Goal: Task Accomplishment & Management: Manage account settings

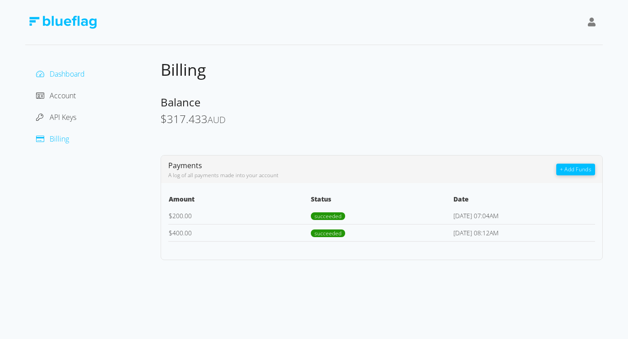
click at [70, 74] on span "Dashboard" at bounding box center [67, 74] width 35 height 10
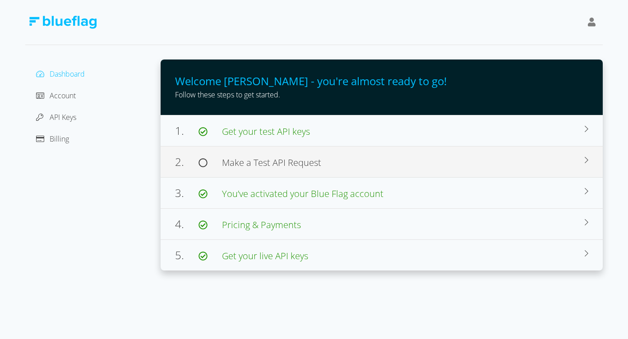
click at [348, 151] on div "2. Make a Test API Request Browse our docs for use cases, sample code, and deve…" at bounding box center [382, 161] width 442 height 31
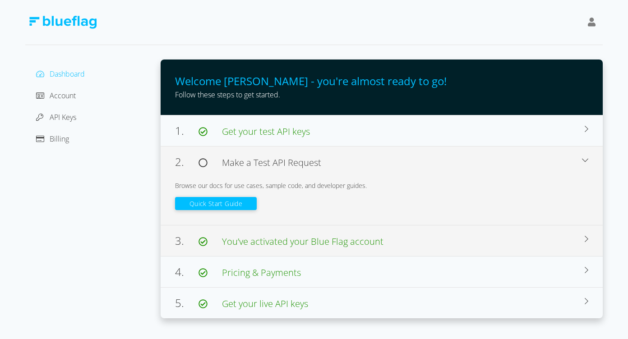
click at [440, 245] on div "3. You’ve activated your Blue Flag account" at bounding box center [380, 241] width 410 height 16
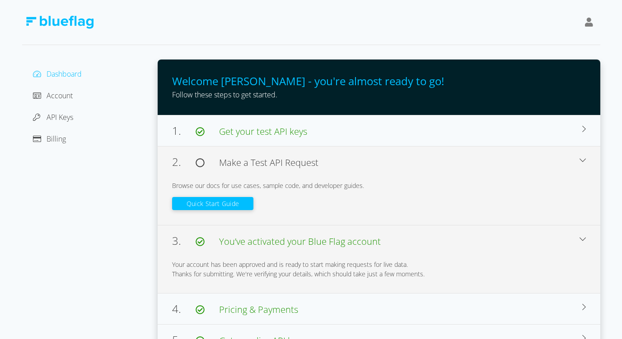
click at [440, 243] on div "3. You’ve activated your Blue Flag account" at bounding box center [375, 241] width 407 height 16
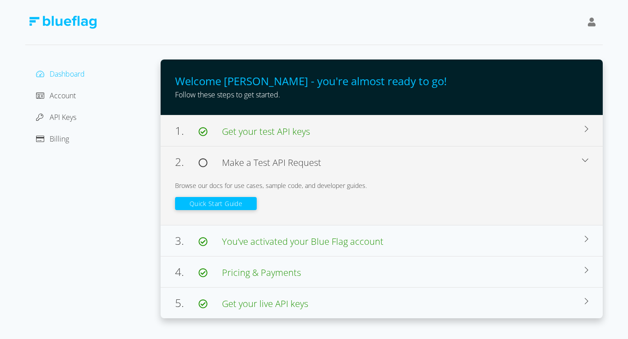
click at [367, 133] on div "1. Get your test API keys" at bounding box center [380, 131] width 410 height 16
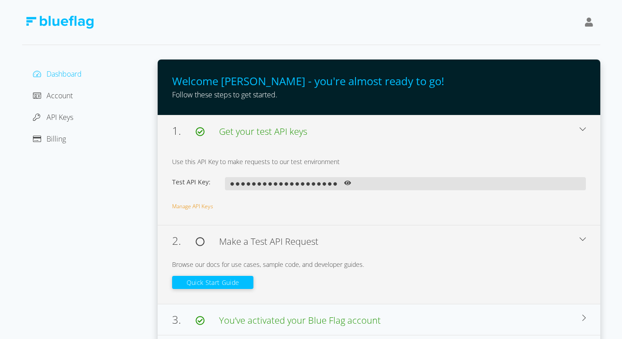
click at [367, 133] on div "1. Get your test API keys" at bounding box center [375, 131] width 407 height 16
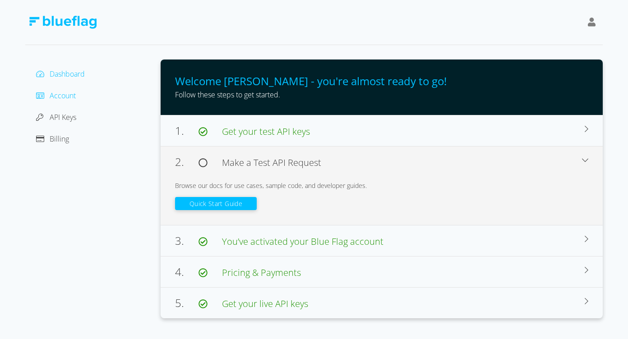
click at [70, 98] on span "Account" at bounding box center [63, 96] width 26 height 10
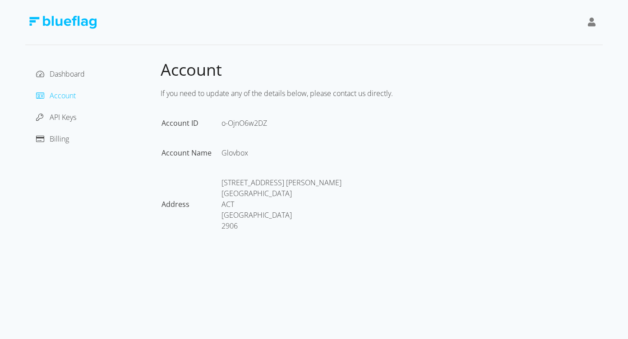
click at [69, 135] on div "Billing" at bounding box center [93, 139] width 121 height 14
click at [65, 136] on span "Billing" at bounding box center [59, 139] width 19 height 10
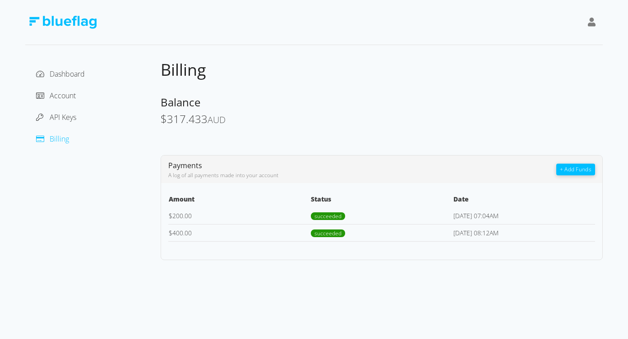
click at [50, 144] on div "Billing" at bounding box center [93, 139] width 121 height 14
click at [69, 118] on span "API Keys" at bounding box center [63, 117] width 27 height 10
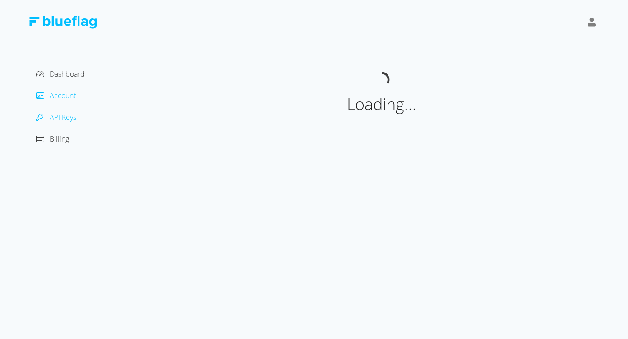
click at [66, 93] on span "Account" at bounding box center [63, 96] width 26 height 10
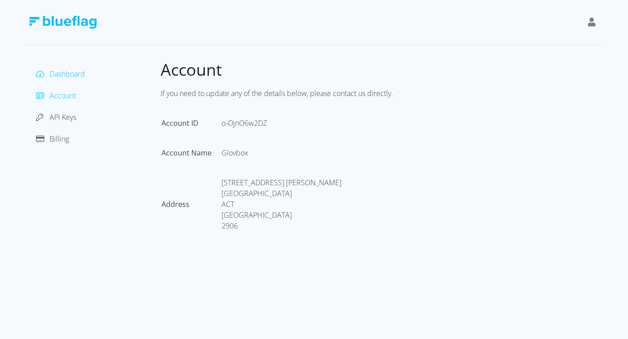
click at [66, 70] on span "Dashboard" at bounding box center [67, 74] width 35 height 10
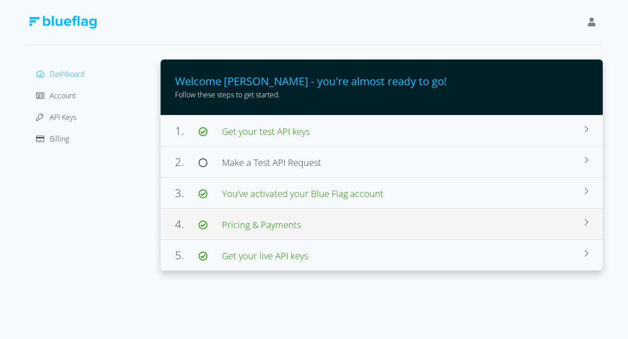
click at [260, 228] on span "Pricing & Payments" at bounding box center [261, 225] width 79 height 12
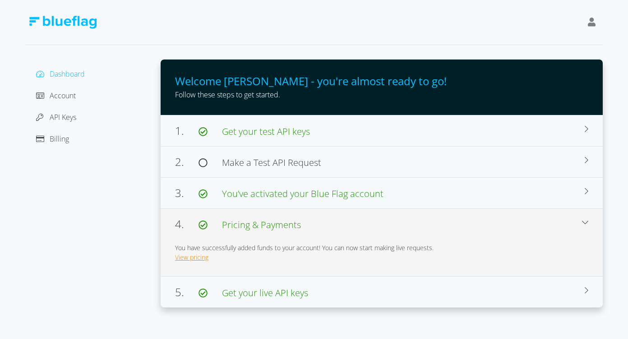
click at [196, 261] on link "View pricing" at bounding box center [191, 257] width 33 height 9
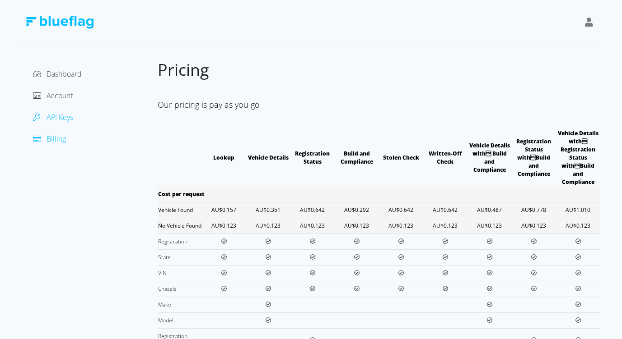
click at [59, 115] on span "API Keys" at bounding box center [59, 117] width 27 height 10
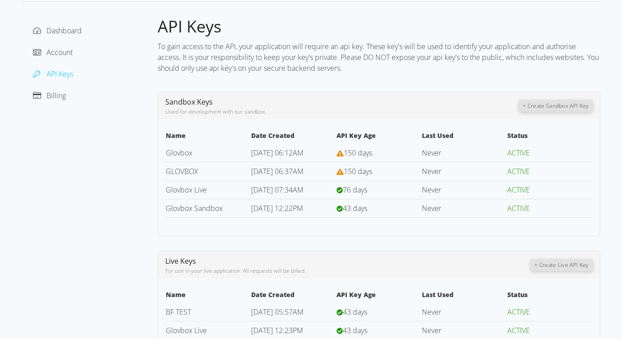
scroll to position [63, 0]
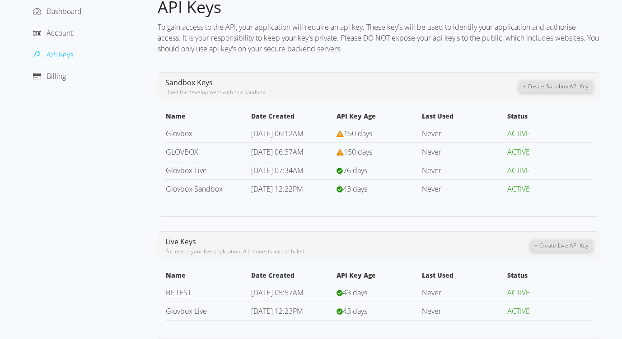
click at [172, 291] on link "BF TEST" at bounding box center [178, 293] width 25 height 10
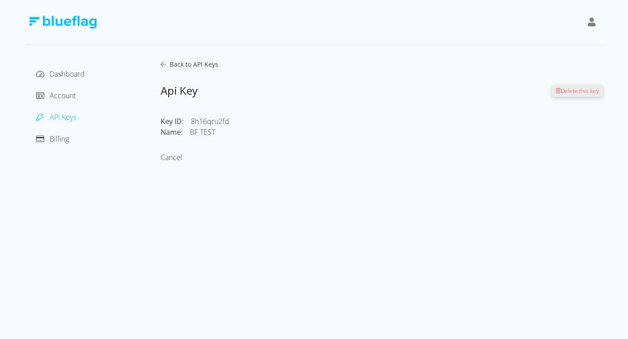
click at [164, 59] on div "Dashboard Account API Keys Billing Back to API Keys Api Key Delete this key Key…" at bounding box center [314, 83] width 578 height 167
click at [163, 65] on icon at bounding box center [163, 64] width 5 height 6
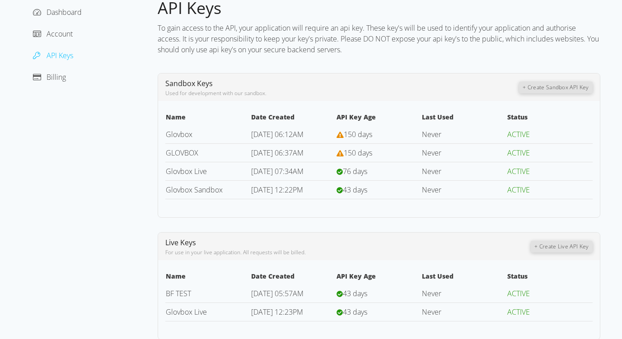
scroll to position [63, 0]
click at [182, 314] on link "Glovbox Live" at bounding box center [186, 311] width 41 height 10
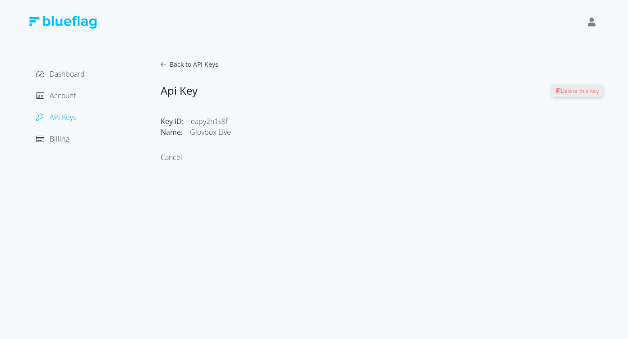
click at [162, 63] on icon at bounding box center [163, 64] width 5 height 6
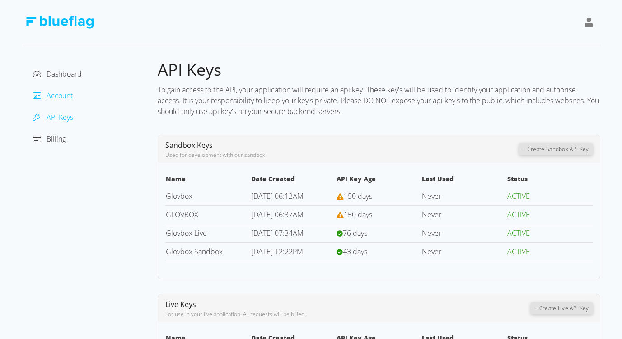
click at [50, 97] on span "Account" at bounding box center [59, 96] width 26 height 10
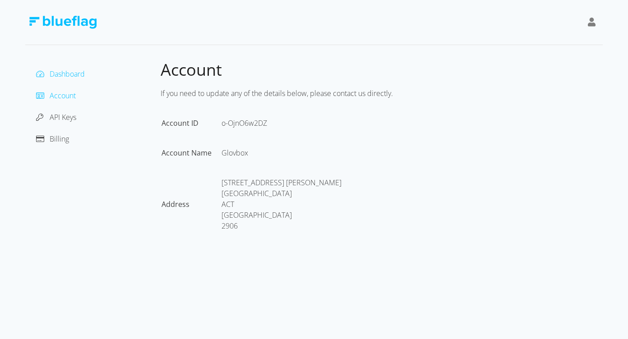
drag, startPoint x: 63, startPoint y: 84, endPoint x: 65, endPoint y: 76, distance: 8.1
click at [63, 84] on div "Dashboard Account API Keys Billing" at bounding box center [93, 106] width 121 height 79
click at [65, 75] on span "Dashboard" at bounding box center [67, 74] width 35 height 10
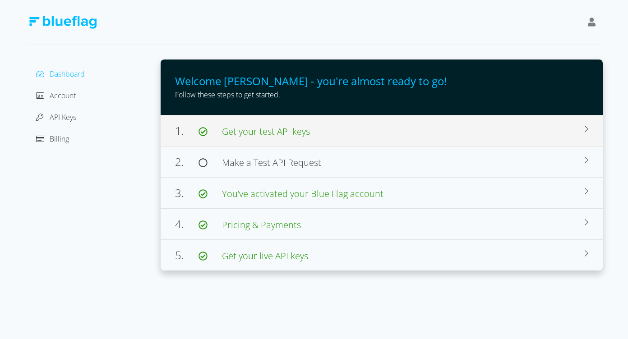
click at [379, 139] on div "1. Get your test API keys Use this API Key to make requests to our test environ…" at bounding box center [382, 130] width 442 height 31
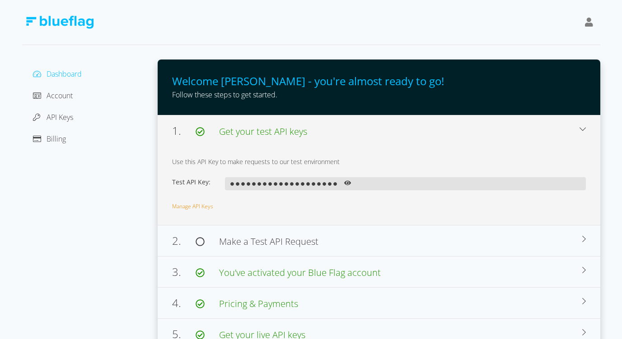
click at [348, 185] on icon at bounding box center [347, 183] width 7 height 5
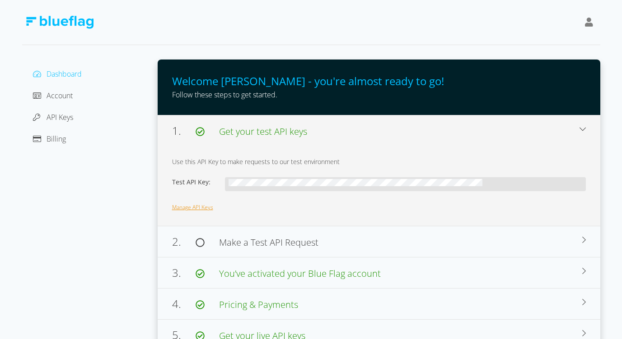
click at [176, 205] on link "Manage API Keys" at bounding box center [192, 208] width 41 height 8
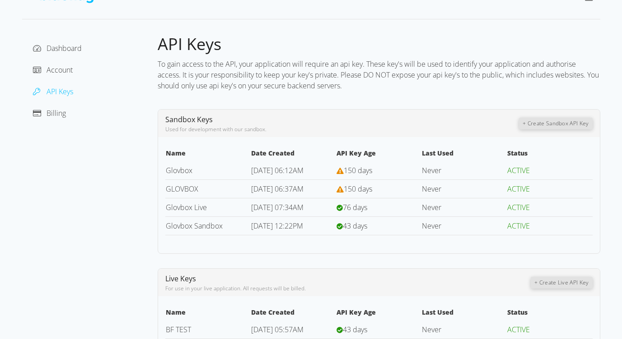
scroll to position [63, 0]
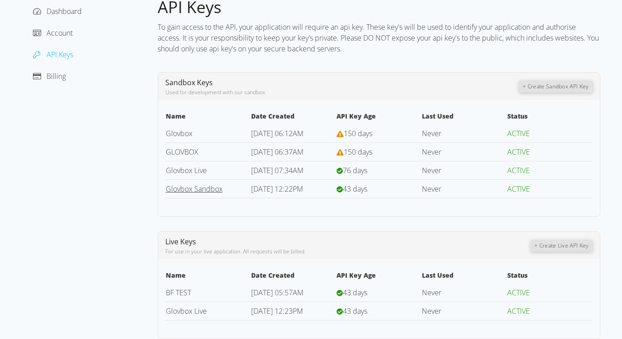
click at [199, 189] on link "Glovbox Sandbox" at bounding box center [194, 189] width 57 height 10
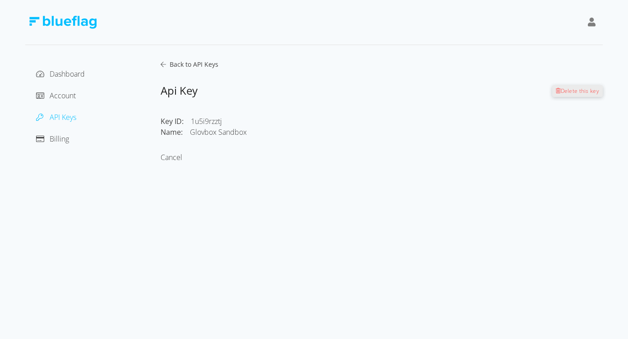
click at [163, 64] on icon at bounding box center [163, 64] width 5 height 6
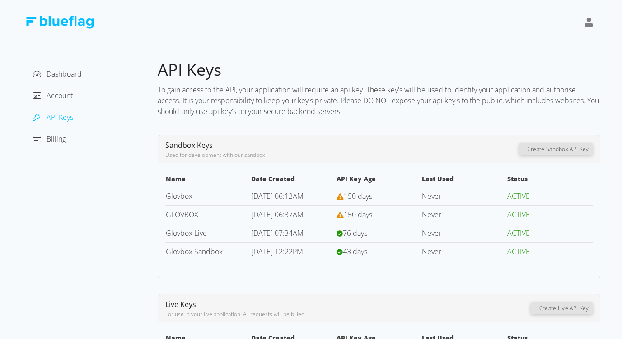
click at [516, 248] on span "ACTIVE" at bounding box center [518, 252] width 23 height 10
click at [297, 251] on span "[DATE] 12:22PM" at bounding box center [277, 252] width 52 height 10
click at [435, 240] on td "Never" at bounding box center [463, 233] width 85 height 19
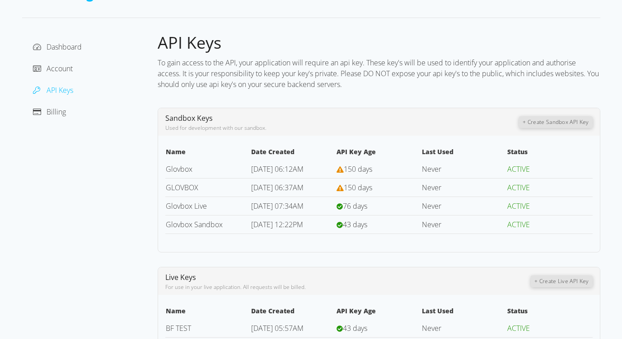
scroll to position [63, 0]
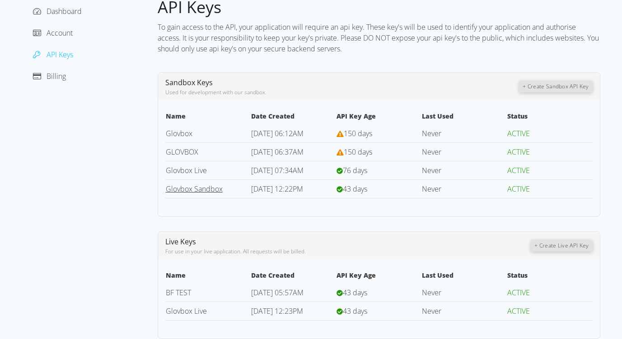
click at [195, 193] on link "Glovbox Sandbox" at bounding box center [194, 189] width 57 height 10
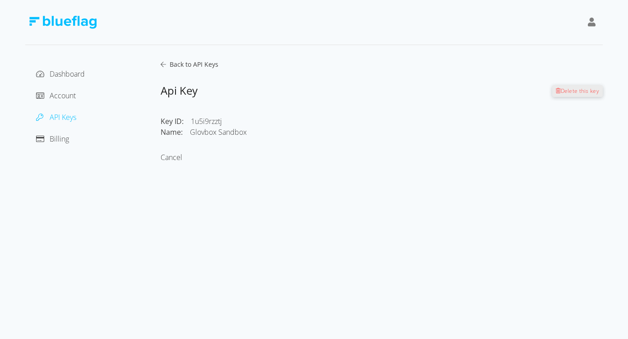
click at [162, 70] on div "Api Key Delete this key" at bounding box center [382, 90] width 442 height 43
click at [161, 66] on icon at bounding box center [163, 64] width 5 height 6
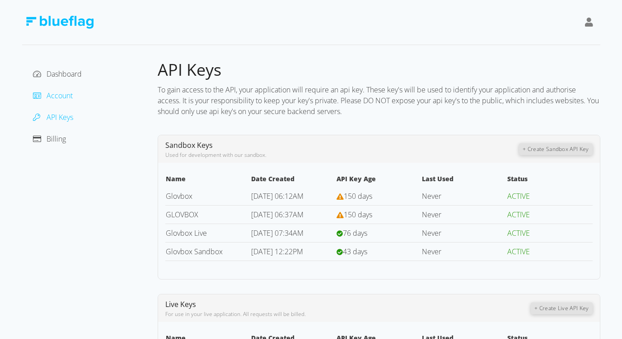
click at [67, 100] on span "Account" at bounding box center [59, 96] width 26 height 10
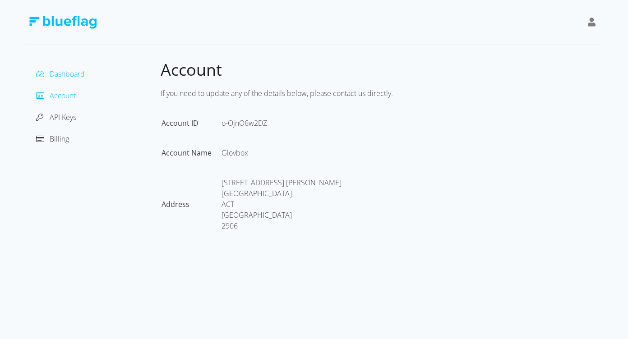
click at [67, 76] on span "Dashboard" at bounding box center [67, 74] width 35 height 10
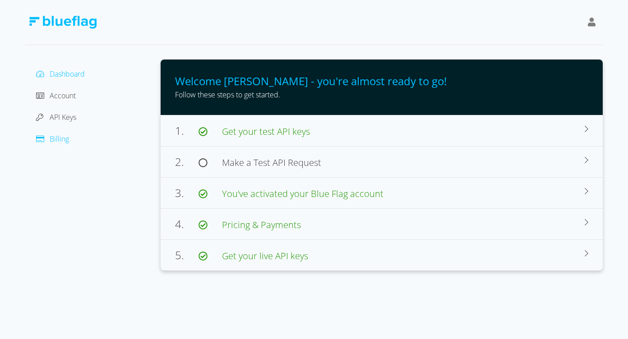
click at [45, 139] on div at bounding box center [43, 139] width 14 height 11
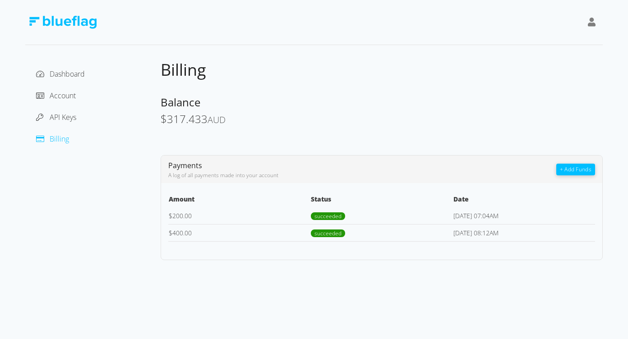
click at [54, 110] on div "Dashboard Account API Keys Billing" at bounding box center [93, 106] width 121 height 79
click at [63, 118] on span "API Keys" at bounding box center [63, 117] width 27 height 10
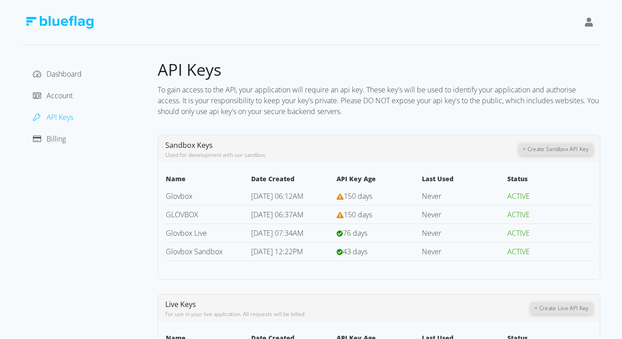
click at [66, 142] on div "Billing" at bounding box center [89, 139] width 121 height 14
click at [55, 140] on span "Billing" at bounding box center [55, 139] width 19 height 10
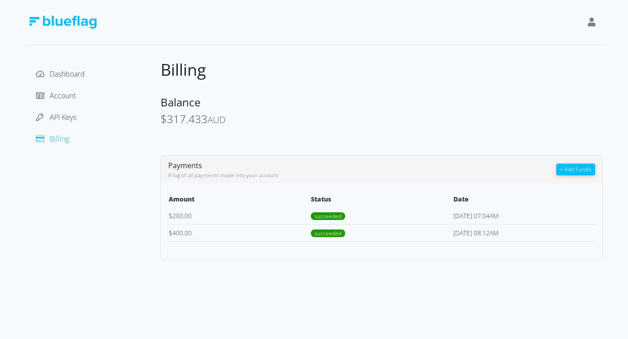
click at [175, 209] on td "$ 200.00" at bounding box center [239, 216] width 142 height 17
click at [200, 172] on div "A log of all payments made into your account" at bounding box center [362, 176] width 388 height 8
drag, startPoint x: 200, startPoint y: 218, endPoint x: 191, endPoint y: 226, distance: 12.1
click at [198, 220] on td "$ 200.00" at bounding box center [239, 216] width 142 height 17
click at [191, 226] on td "$ 400.00" at bounding box center [239, 232] width 142 height 17
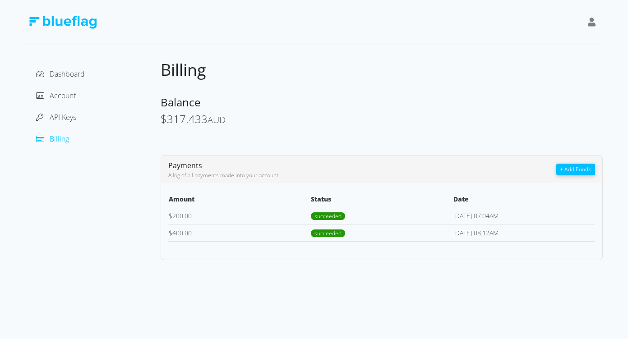
click at [293, 240] on td "$ 400.00" at bounding box center [239, 232] width 142 height 17
click at [322, 228] on td "succeeded" at bounding box center [382, 232] width 142 height 17
click at [355, 226] on td "succeeded" at bounding box center [382, 232] width 142 height 17
click at [211, 217] on td "$ 200.00" at bounding box center [239, 216] width 142 height 17
click at [202, 222] on td "$ 200.00" at bounding box center [239, 216] width 142 height 17
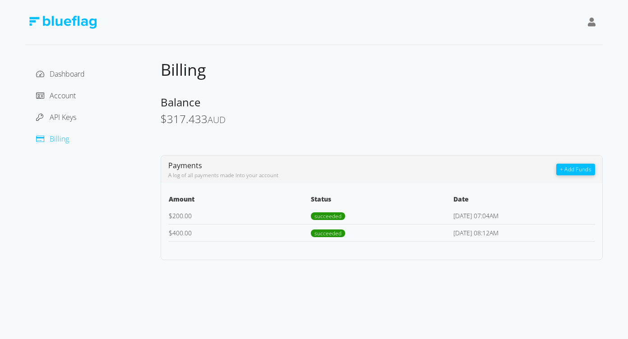
click at [512, 215] on td "[DATE] 07:04AM" at bounding box center [524, 216] width 142 height 17
click at [509, 215] on td "[DATE] 07:04AM" at bounding box center [524, 216] width 142 height 17
click at [37, 104] on div "Dashboard Account API Keys Billing" at bounding box center [93, 106] width 121 height 79
click at [43, 100] on span at bounding box center [40, 96] width 8 height 10
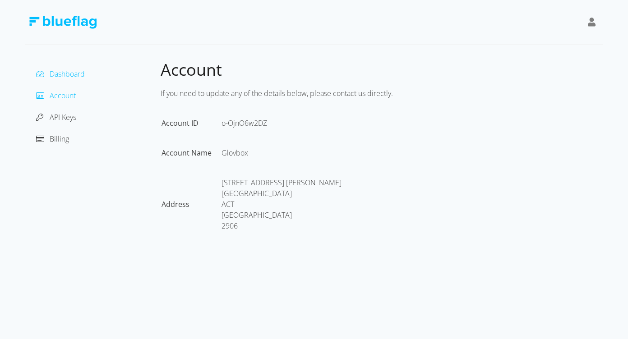
click at [73, 76] on span "Dashboard" at bounding box center [67, 74] width 35 height 10
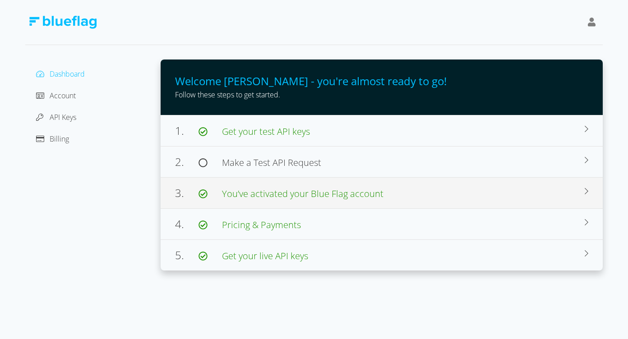
click at [385, 203] on div "3. You’ve activated your Blue Flag account Your account has been approved and i…" at bounding box center [382, 192] width 442 height 31
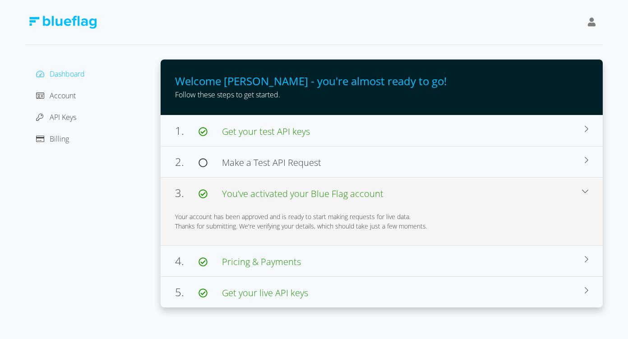
click at [388, 202] on div "3. You’ve activated your Blue Flag account Your account has been approved and i…" at bounding box center [382, 211] width 442 height 68
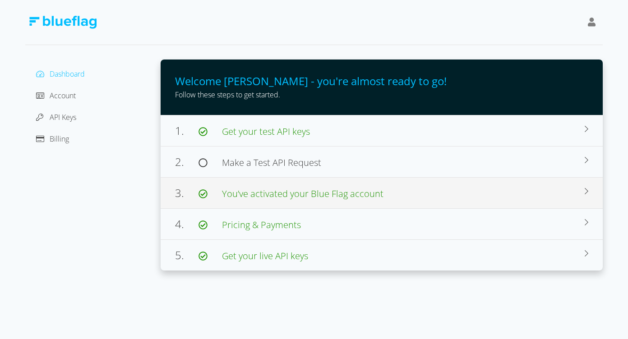
click at [378, 201] on div "3. You’ve activated your Blue Flag account" at bounding box center [380, 193] width 410 height 16
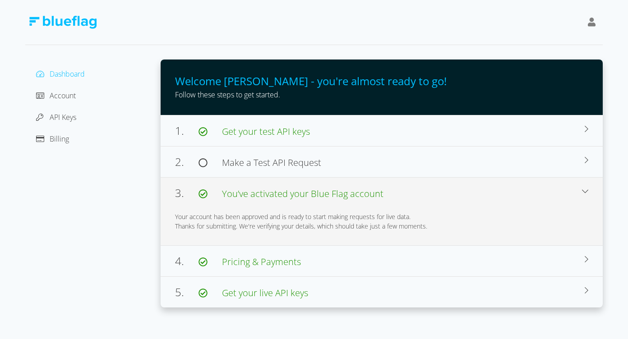
click at [273, 219] on div "Your account has been approved and is ready to start making requests for live d…" at bounding box center [381, 216] width 413 height 9
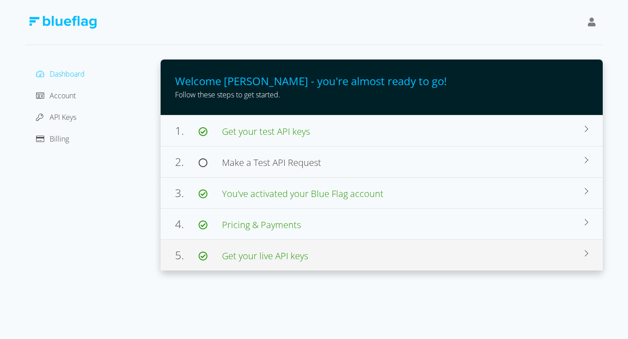
click at [332, 257] on div "5. Get your live API keys" at bounding box center [380, 255] width 410 height 16
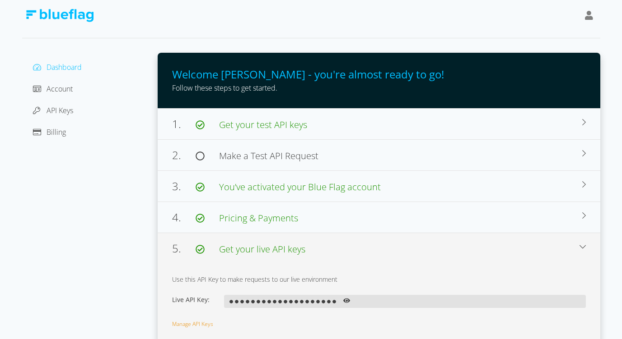
scroll to position [10, 0]
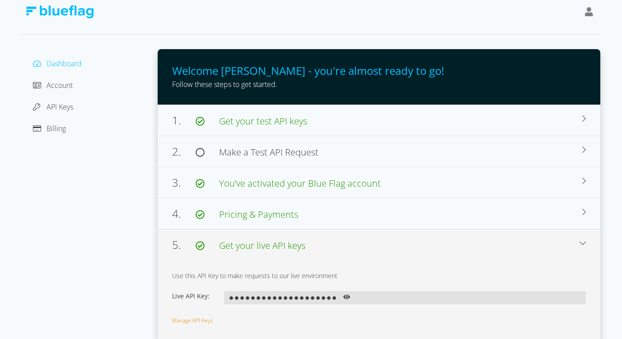
click at [346, 297] on icon at bounding box center [346, 297] width 7 height 5
click at [255, 223] on div "4. Pricing & Payments You have successfully added funds to your account! You ca…" at bounding box center [379, 213] width 442 height 31
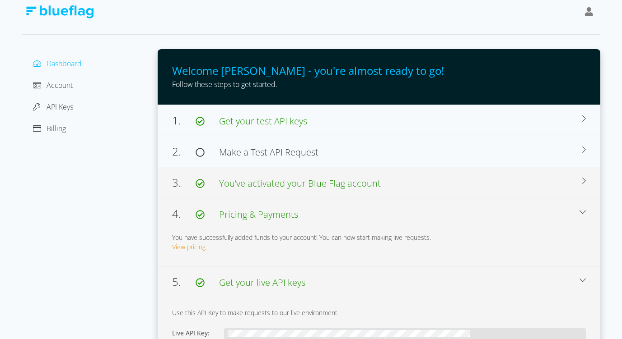
click at [262, 188] on span "You’ve activated your Blue Flag account" at bounding box center [300, 183] width 162 height 12
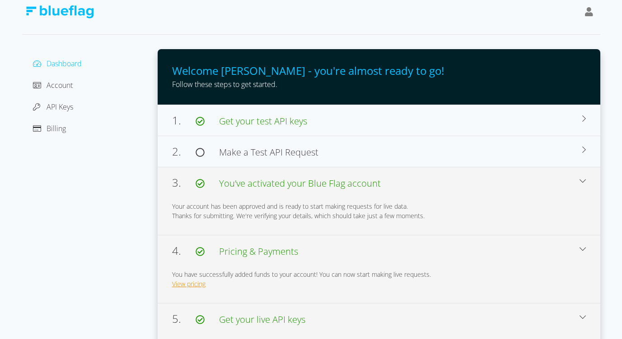
click at [198, 280] on link "View pricing" at bounding box center [188, 284] width 33 height 9
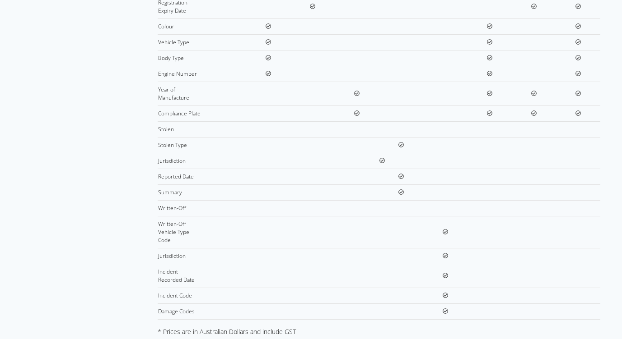
scroll to position [370, 0]
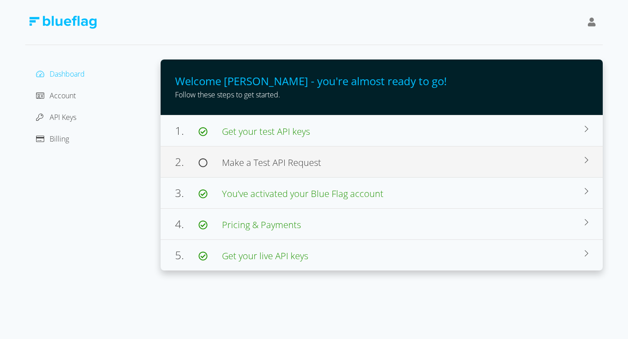
click at [283, 163] on span "Make a Test API Request" at bounding box center [271, 163] width 99 height 12
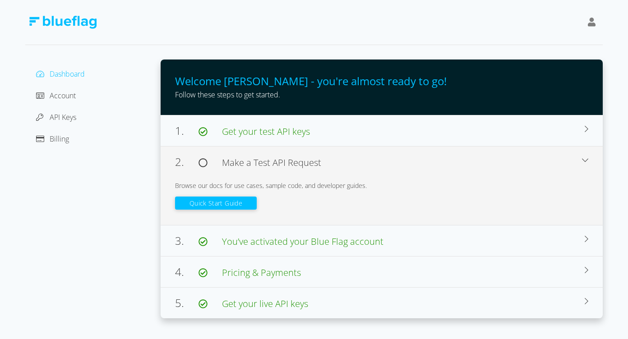
click at [246, 209] on button "Quick Start Guide" at bounding box center [216, 203] width 82 height 13
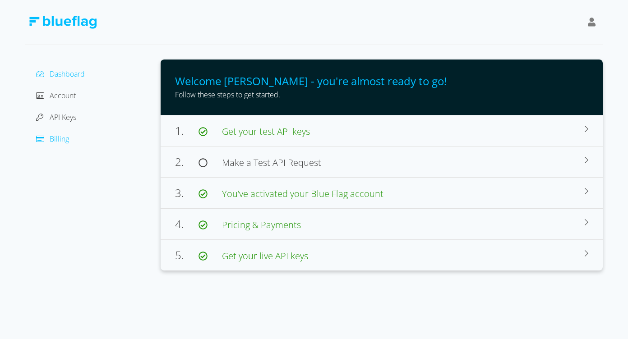
drag, startPoint x: 92, startPoint y: 114, endPoint x: 48, endPoint y: 137, distance: 49.5
click at [91, 114] on div "API Keys" at bounding box center [93, 117] width 121 height 14
click at [48, 137] on div at bounding box center [43, 139] width 14 height 11
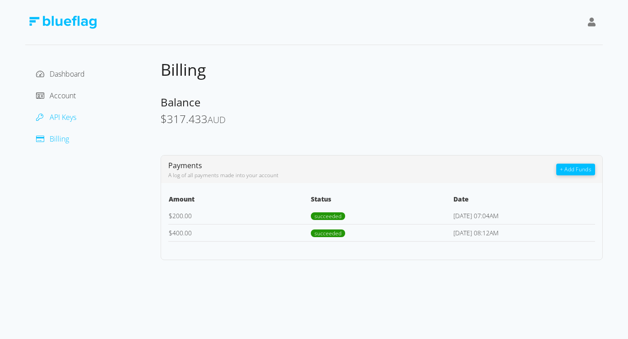
click at [66, 116] on span "API Keys" at bounding box center [63, 117] width 27 height 10
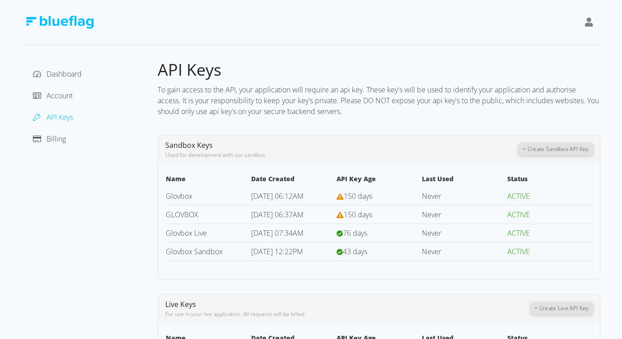
click at [62, 146] on div "Billing" at bounding box center [89, 139] width 121 height 14
click at [60, 135] on span "Billing" at bounding box center [55, 139] width 19 height 10
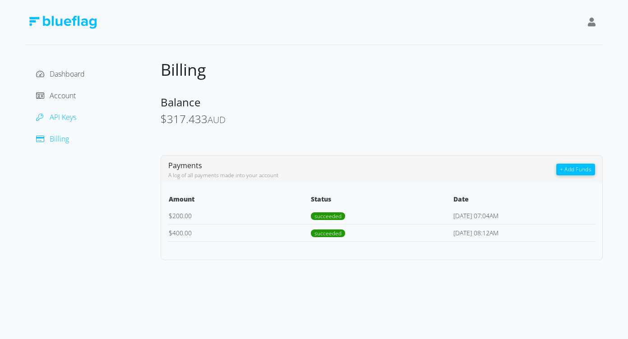
click at [52, 121] on span "API Keys" at bounding box center [63, 117] width 27 height 10
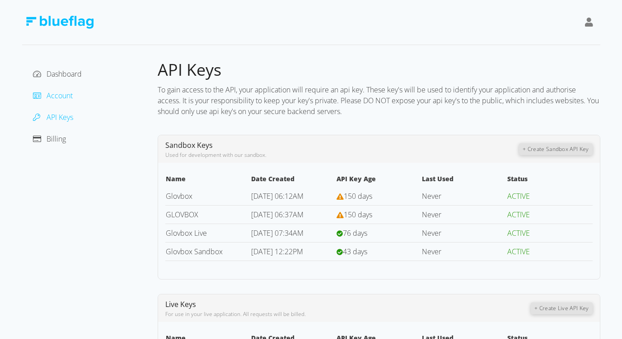
click at [60, 98] on span "Account" at bounding box center [59, 96] width 26 height 10
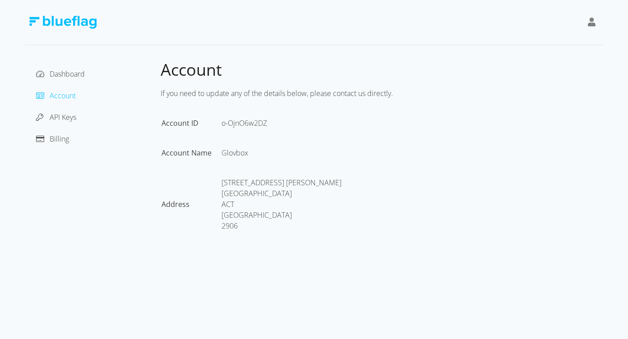
click at [68, 130] on div "Dashboard Account API Keys Billing" at bounding box center [93, 106] width 121 height 79
click at [66, 138] on span "Billing" at bounding box center [59, 139] width 19 height 10
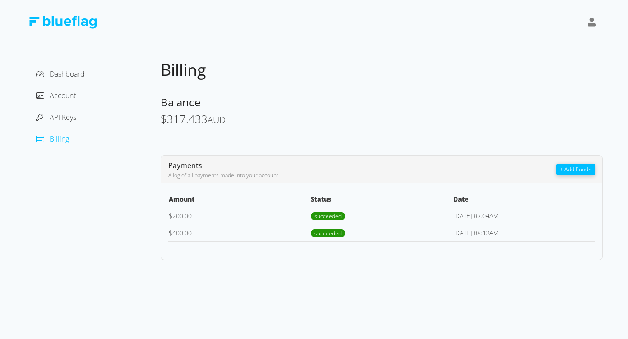
click at [208, 231] on td "$ 400.00" at bounding box center [239, 232] width 142 height 17
click at [406, 216] on td "succeeded" at bounding box center [382, 216] width 142 height 17
click at [65, 119] on span "API Keys" at bounding box center [63, 117] width 27 height 10
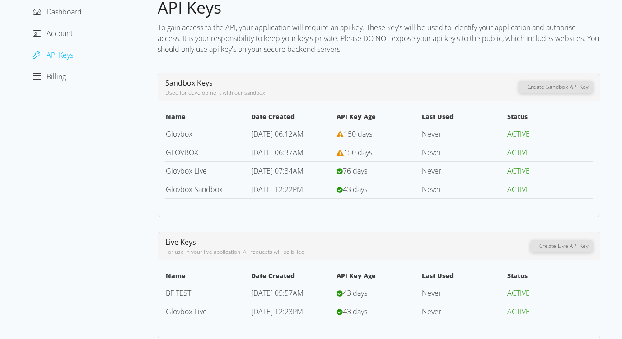
scroll to position [63, 0]
click at [48, 33] on span "Account" at bounding box center [59, 33] width 26 height 10
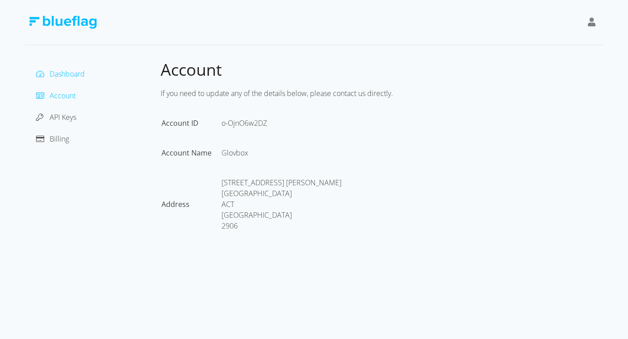
click at [66, 74] on span "Dashboard" at bounding box center [67, 74] width 35 height 10
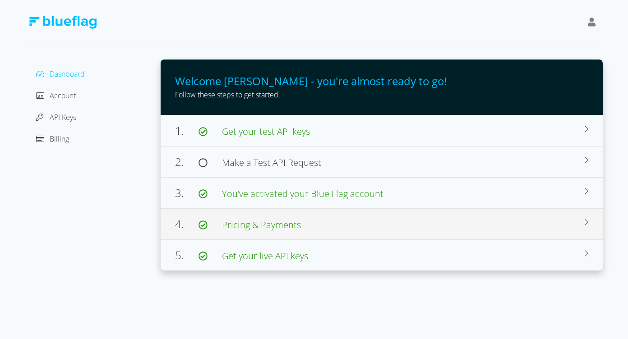
click at [295, 227] on span "Pricing & Payments" at bounding box center [261, 225] width 79 height 12
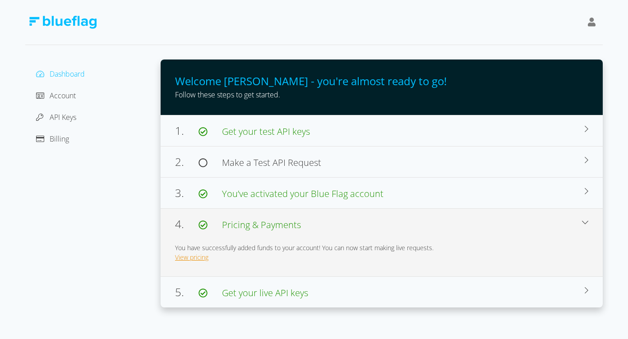
click at [208, 255] on link "View pricing" at bounding box center [191, 257] width 33 height 9
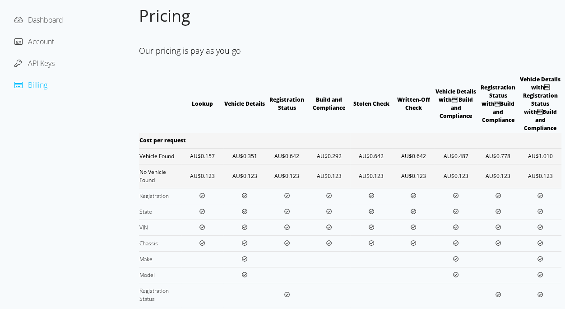
scroll to position [103, 0]
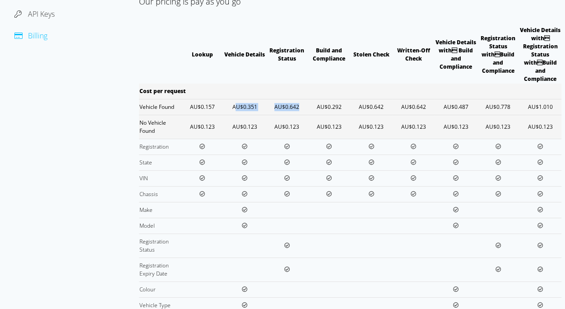
drag, startPoint x: 234, startPoint y: 106, endPoint x: 267, endPoint y: 112, distance: 33.5
click at [269, 112] on tr "Vehicle Found AU$0.157 AU$0.351 AU$0.642 AU$0.292 AU$0.642 AU$0.642 AU$0.487 AU…" at bounding box center [350, 107] width 423 height 16
click at [247, 109] on td "AU$0.351" at bounding box center [244, 107] width 42 height 16
drag, startPoint x: 230, startPoint y: 111, endPoint x: 248, endPoint y: 110, distance: 18.5
click at [248, 110] on td "AU$0.351" at bounding box center [244, 107] width 42 height 16
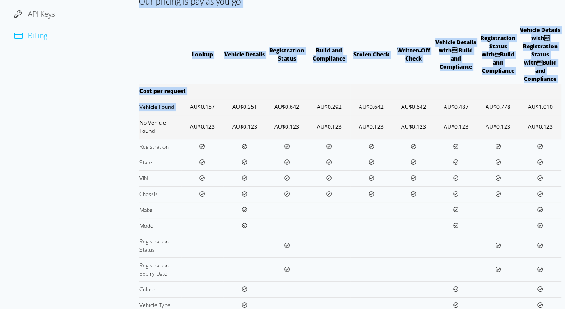
drag, startPoint x: 135, startPoint y: 102, endPoint x: 183, endPoint y: 107, distance: 49.0
click at [183, 107] on div "Dashboard Account API Keys Billing Pricing Our pricing is pay as you go Lookup …" at bounding box center [283, 289] width 558 height 666
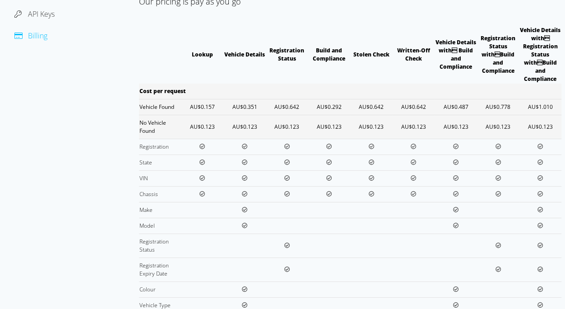
click at [173, 116] on td "No Vehicle Found" at bounding box center [160, 127] width 42 height 24
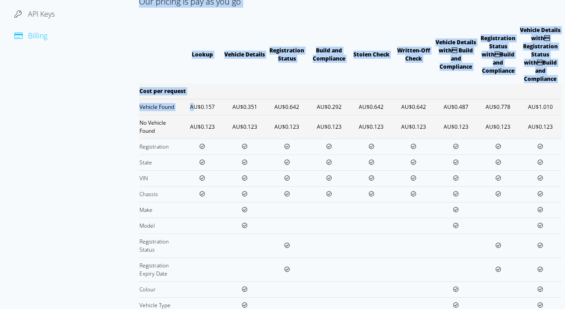
drag, startPoint x: 144, startPoint y: 109, endPoint x: 195, endPoint y: 109, distance: 50.6
click at [195, 109] on div "Dashboard Account API Keys Billing Pricing Our pricing is pay as you go Lookup …" at bounding box center [283, 289] width 558 height 666
click at [176, 109] on td "Vehicle Found" at bounding box center [160, 107] width 42 height 16
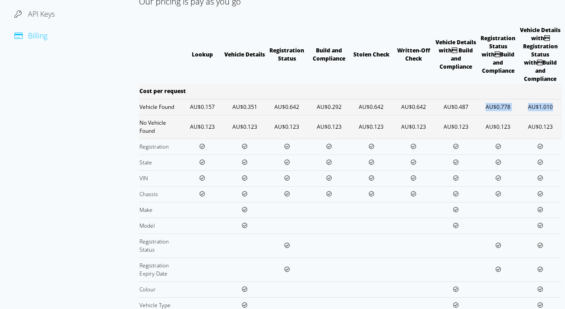
drag, startPoint x: 554, startPoint y: 108, endPoint x: 471, endPoint y: 108, distance: 83.1
click at [478, 110] on tr "Vehicle Found AU$0.157 AU$0.351 AU$0.642 AU$0.292 AU$0.642 AU$0.642 AU$0.487 AU…" at bounding box center [350, 107] width 423 height 16
click at [471, 108] on td "AU$0.487" at bounding box center [456, 107] width 42 height 16
drag, startPoint x: 139, startPoint y: 125, endPoint x: 232, endPoint y: 125, distance: 93.4
click at [232, 125] on tr "No Vehicle Found AU$0.123 AU$0.123 AU$0.123 AU$0.123 AU$0.123 AU$0.123 AU$0.123…" at bounding box center [350, 127] width 423 height 24
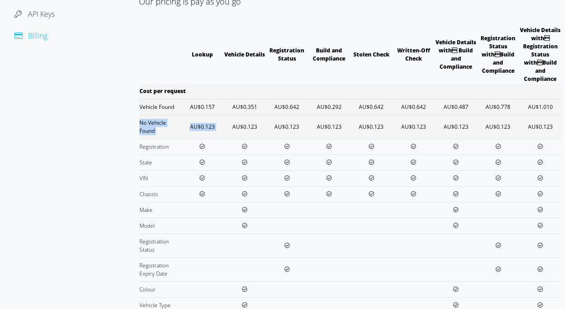
click at [232, 125] on td "AU$0.123" at bounding box center [244, 127] width 42 height 24
drag, startPoint x: 215, startPoint y: 127, endPoint x: 188, endPoint y: 126, distance: 27.5
click at [192, 125] on td "AU$0.123" at bounding box center [202, 127] width 42 height 24
click at [213, 127] on td "AU$0.123" at bounding box center [202, 127] width 42 height 24
drag, startPoint x: 219, startPoint y: 128, endPoint x: 187, endPoint y: 124, distance: 31.9
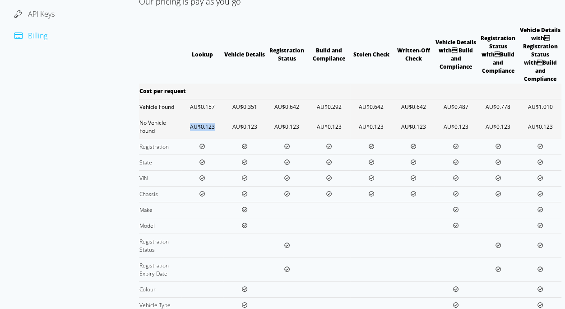
click at [187, 124] on td "AU$0.123" at bounding box center [202, 127] width 42 height 24
drag, startPoint x: 190, startPoint y: 106, endPoint x: 224, endPoint y: 103, distance: 34.9
click at [224, 103] on tr "Vehicle Found AU$0.157 AU$0.351 AU$0.642 AU$0.292 AU$0.642 AU$0.642 AU$0.487 AU…" at bounding box center [350, 107] width 423 height 16
click at [220, 104] on td "AU$0.157" at bounding box center [202, 107] width 42 height 16
drag, startPoint x: 215, startPoint y: 107, endPoint x: 194, endPoint y: 108, distance: 21.7
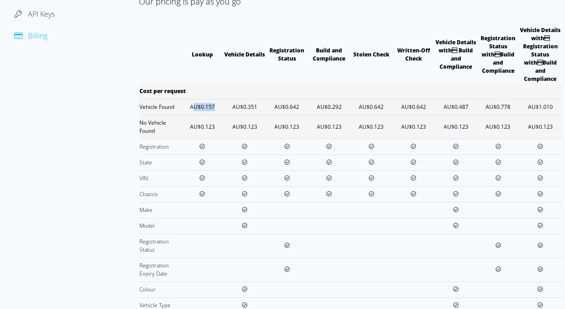
click at [194, 108] on td "AU$0.157" at bounding box center [202, 107] width 42 height 16
click at [190, 108] on td "AU$0.157" at bounding box center [202, 107] width 42 height 16
drag, startPoint x: 190, startPoint y: 107, endPoint x: 221, endPoint y: 107, distance: 31.6
click at [221, 107] on td "AU$0.157" at bounding box center [202, 107] width 42 height 16
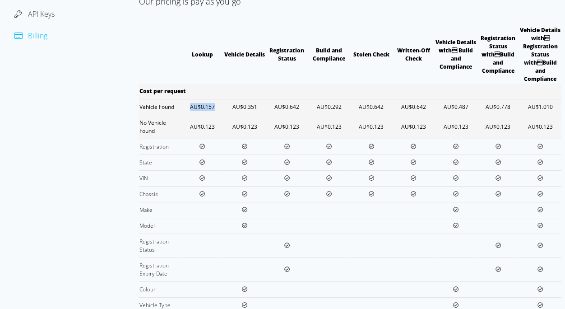
drag, startPoint x: 190, startPoint y: 105, endPoint x: 214, endPoint y: 105, distance: 23.9
click at [214, 105] on td "AU$0.157" at bounding box center [202, 107] width 42 height 16
drag, startPoint x: 524, startPoint y: 107, endPoint x: 547, endPoint y: 103, distance: 23.3
click at [547, 103] on td "AU$1.010" at bounding box center [540, 107] width 42 height 16
drag, startPoint x: 358, startPoint y: 106, endPoint x: 395, endPoint y: 105, distance: 37.9
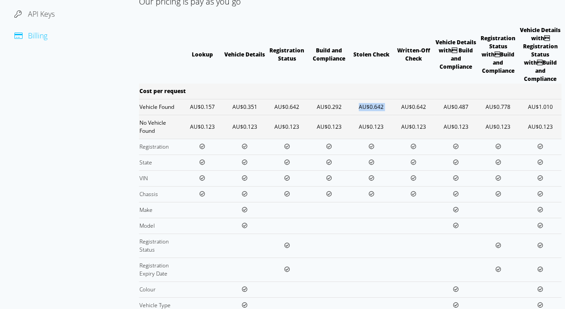
click at [395, 105] on tr "Vehicle Found AU$0.157 AU$0.351 AU$0.642 AU$0.292 AU$0.642 AU$0.642 AU$0.487 AU…" at bounding box center [350, 107] width 423 height 16
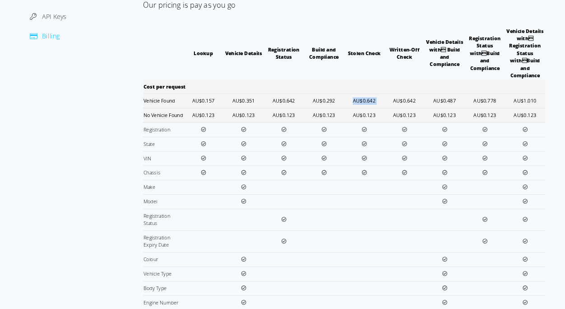
scroll to position [140, 0]
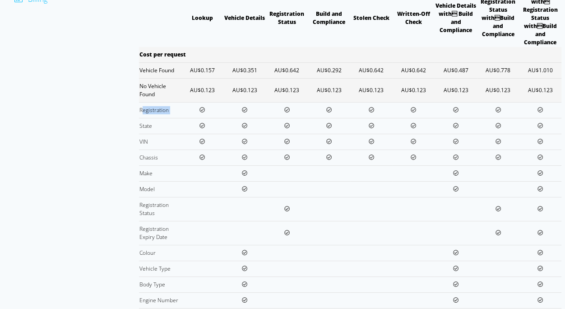
drag, startPoint x: 144, startPoint y: 113, endPoint x: 227, endPoint y: 114, distance: 83.5
click at [227, 114] on tr "Registration" at bounding box center [350, 110] width 423 height 16
click at [227, 114] on td at bounding box center [244, 110] width 42 height 16
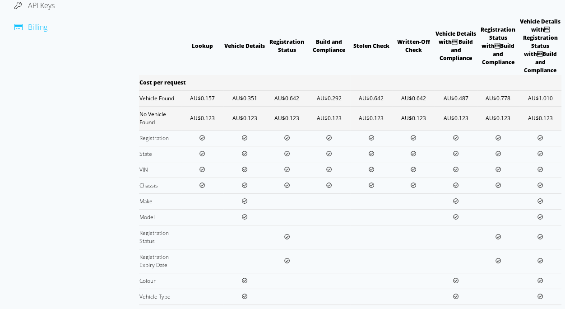
scroll to position [49, 0]
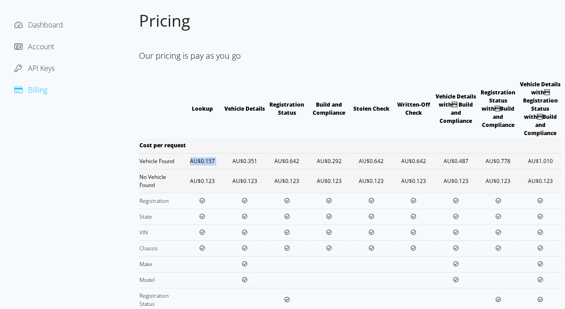
drag, startPoint x: 190, startPoint y: 159, endPoint x: 226, endPoint y: 162, distance: 35.8
click at [226, 162] on tr "Vehicle Found AU$0.157 AU$0.351 AU$0.642 AU$0.292 AU$0.642 AU$0.642 AU$0.487 AU…" at bounding box center [350, 161] width 423 height 16
click at [226, 162] on td "AU$0.351" at bounding box center [244, 161] width 42 height 16
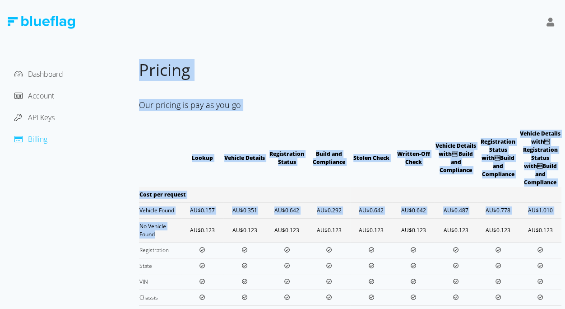
drag, startPoint x: 166, startPoint y: 236, endPoint x: 135, endPoint y: 225, distance: 32.0
drag, startPoint x: 135, startPoint y: 211, endPoint x: 151, endPoint y: 226, distance: 21.4
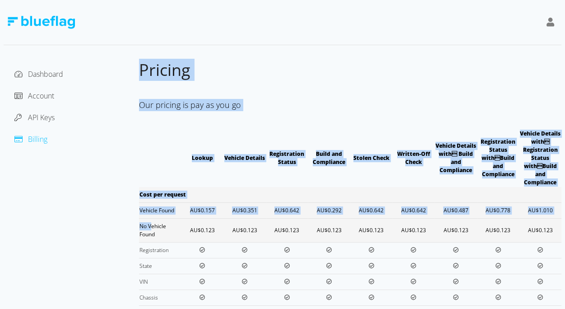
click at [150, 227] on td "No Vehicle Found" at bounding box center [160, 230] width 42 height 24
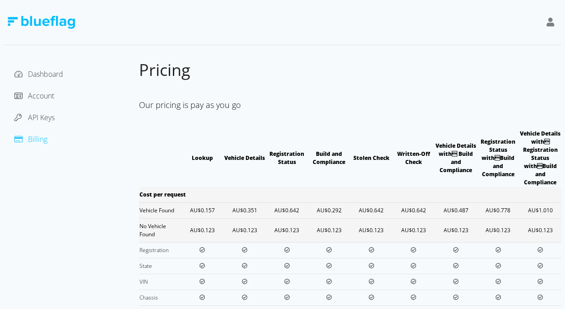
click at [164, 239] on td "No Vehicle Found" at bounding box center [160, 230] width 42 height 24
drag, startPoint x: 522, startPoint y: 212, endPoint x: 546, endPoint y: 212, distance: 24.4
click at [546, 212] on td "AU$1.010" at bounding box center [540, 210] width 42 height 16
click at [548, 212] on td "AU$1.010" at bounding box center [540, 210] width 42 height 16
drag, startPoint x: 550, startPoint y: 229, endPoint x: 545, endPoint y: 230, distance: 5.4
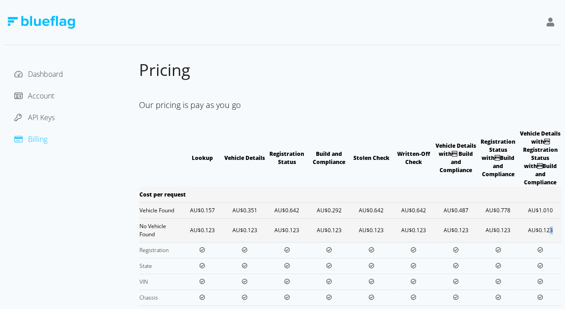
click at [546, 230] on td "AU$0.123" at bounding box center [540, 230] width 42 height 24
click at [536, 231] on td "AU$0.123" at bounding box center [540, 230] width 42 height 24
click at [535, 231] on td "AU$0.123" at bounding box center [540, 230] width 42 height 24
drag, startPoint x: 214, startPoint y: 209, endPoint x: 191, endPoint y: 209, distance: 23.0
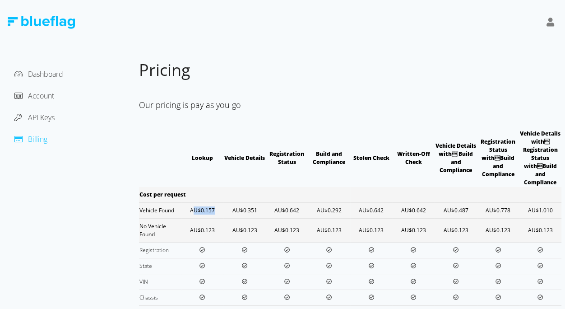
click at [194, 209] on td "AU$0.157" at bounding box center [202, 210] width 42 height 16
click at [191, 209] on td "AU$0.157" at bounding box center [202, 210] width 42 height 16
drag, startPoint x: 214, startPoint y: 214, endPoint x: 195, endPoint y: 210, distance: 19.7
click at [196, 210] on td "AU$0.157" at bounding box center [202, 210] width 42 height 16
click at [195, 206] on td "AU$0.157" at bounding box center [202, 210] width 42 height 16
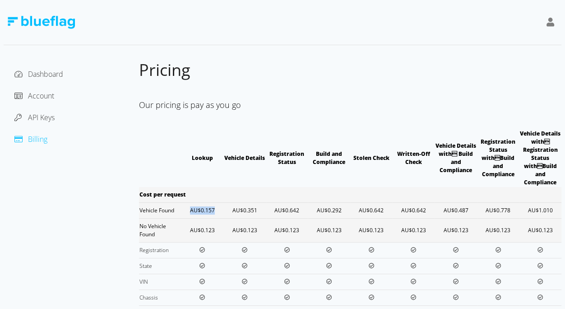
drag, startPoint x: 189, startPoint y: 207, endPoint x: 213, endPoint y: 208, distance: 23.9
click at [213, 208] on td "AU$0.157" at bounding box center [202, 210] width 42 height 16
click at [37, 118] on span "API Keys" at bounding box center [41, 117] width 27 height 10
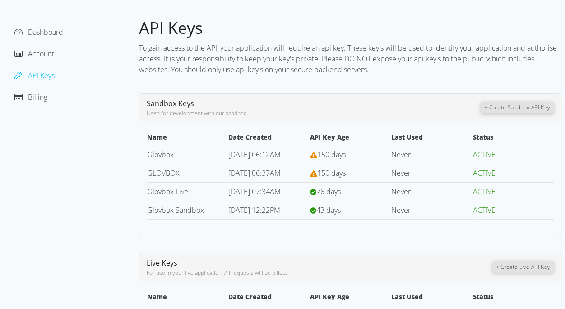
scroll to position [93, 0]
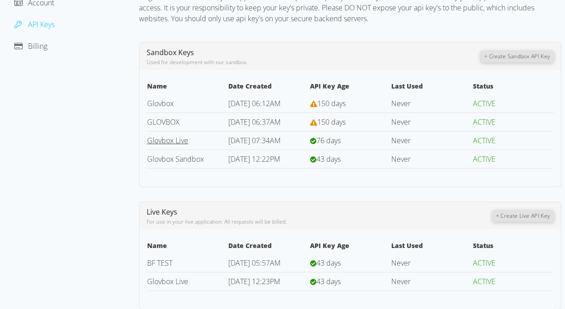
click at [185, 140] on link "Glovbox Live" at bounding box center [167, 140] width 41 height 10
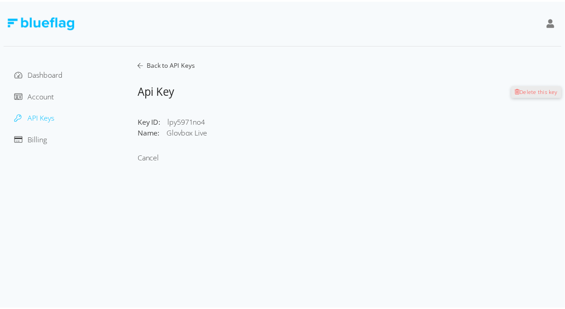
scroll to position [93, 0]
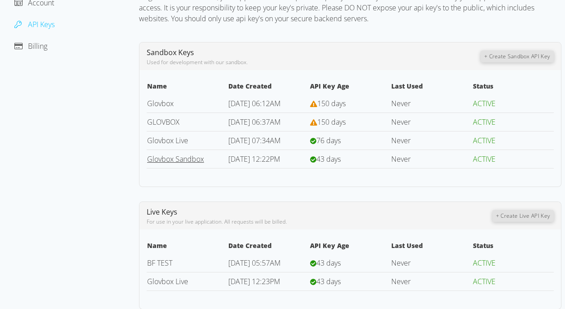
click at [196, 154] on link "Glovbox Sandbox" at bounding box center [175, 159] width 57 height 10
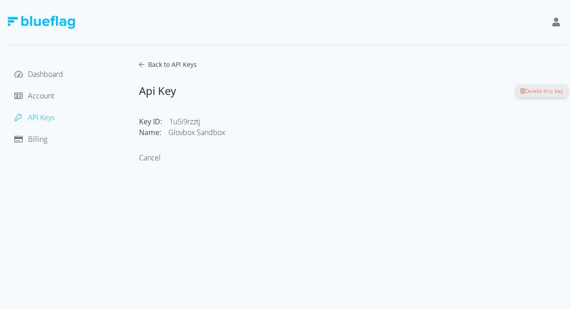
click at [178, 120] on div "1u5i9rzztj" at bounding box center [266, 121] width 195 height 11
copy div "1u5i9rzztj"
click at [33, 140] on span "Billing" at bounding box center [37, 139] width 19 height 10
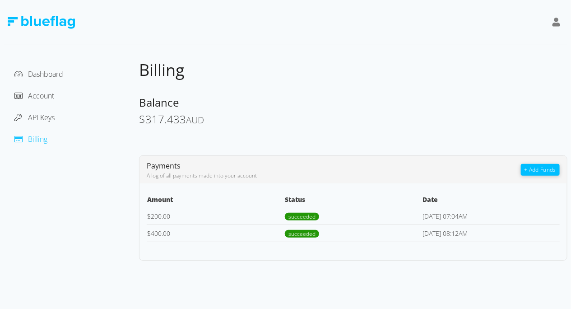
drag, startPoint x: 141, startPoint y: 118, endPoint x: 204, endPoint y: 125, distance: 63.7
click at [204, 125] on span "$ 317.433 AUD" at bounding box center [171, 118] width 65 height 15
drag, startPoint x: 209, startPoint y: 122, endPoint x: 138, endPoint y: 120, distance: 71.4
click at [138, 120] on div "Dashboard Account API Keys Billing Billing Balance $ 317.433 AUD Payments A log…" at bounding box center [286, 160] width 564 height 201
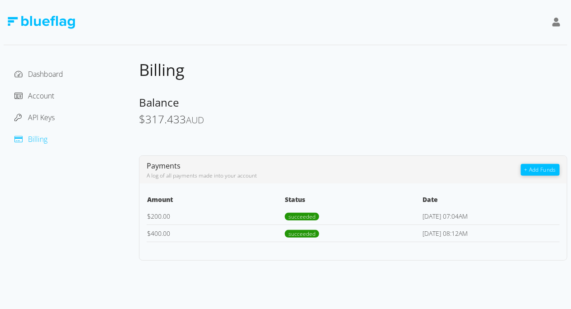
click at [138, 120] on div "Dashboard Account API Keys Billing" at bounding box center [71, 160] width 135 height 201
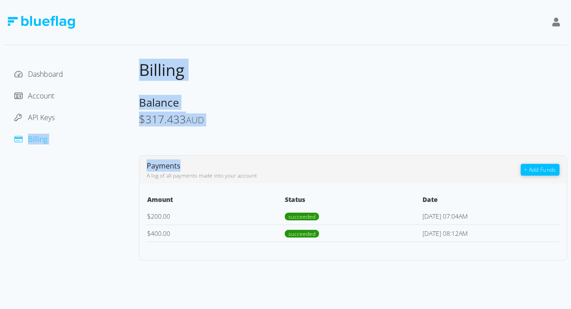
drag, startPoint x: 138, startPoint y: 120, endPoint x: 189, endPoint y: 127, distance: 51.5
click at [189, 127] on div "Dashboard Account API Keys Billing Billing Balance $ 317.433 AUD Payments A log…" at bounding box center [286, 160] width 564 height 201
click at [189, 127] on div "Billing Balance $ 317.433 AUD Payments A log of all payments made into your acc…" at bounding box center [353, 160] width 428 height 201
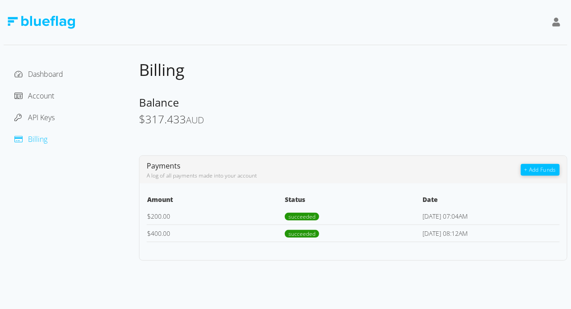
drag, startPoint x: 204, startPoint y: 123, endPoint x: 133, endPoint y: 119, distance: 71.5
click at [133, 119] on div "Dashboard Account API Keys Billing Billing Balance $ 317.433 AUD Payments A log…" at bounding box center [286, 160] width 564 height 201
click at [140, 120] on span "$" at bounding box center [142, 118] width 6 height 15
drag, startPoint x: 140, startPoint y: 120, endPoint x: 181, endPoint y: 125, distance: 41.3
click at [181, 125] on span "$ 317.433 AUD" at bounding box center [171, 118] width 65 height 15
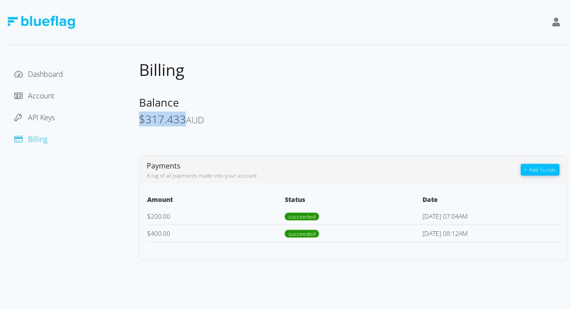
click at [197, 126] on div "$ 317.433 AUD" at bounding box center [353, 119] width 428 height 13
